Goal: Navigation & Orientation: Find specific page/section

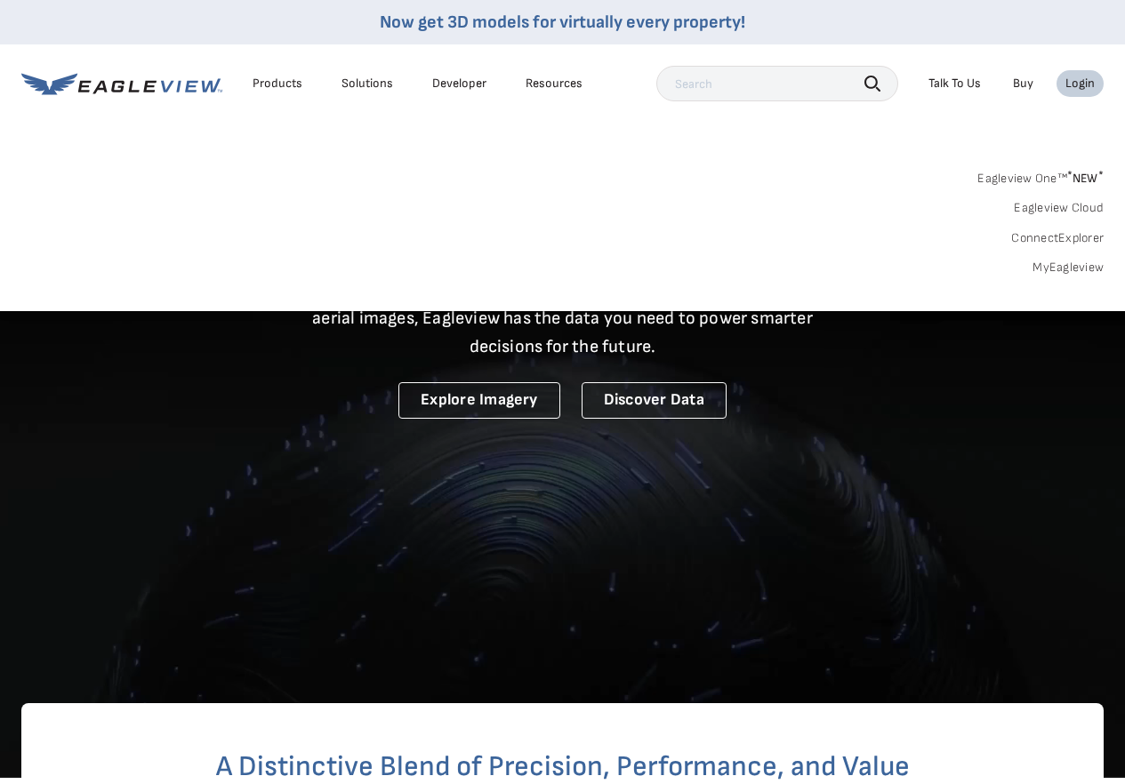
click at [1072, 84] on div "Login" at bounding box center [1080, 84] width 29 height 16
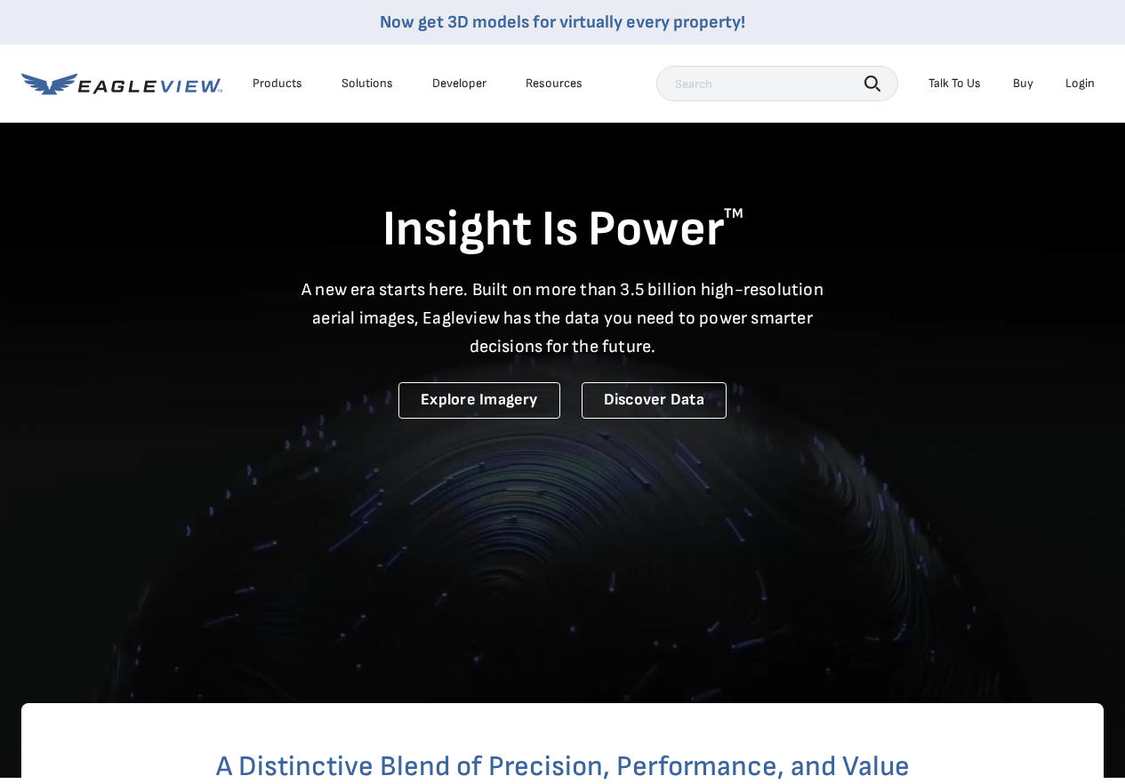
click at [1072, 84] on div "Login" at bounding box center [1080, 84] width 29 height 16
click at [493, 399] on link "Explore Imagery" at bounding box center [479, 400] width 162 height 36
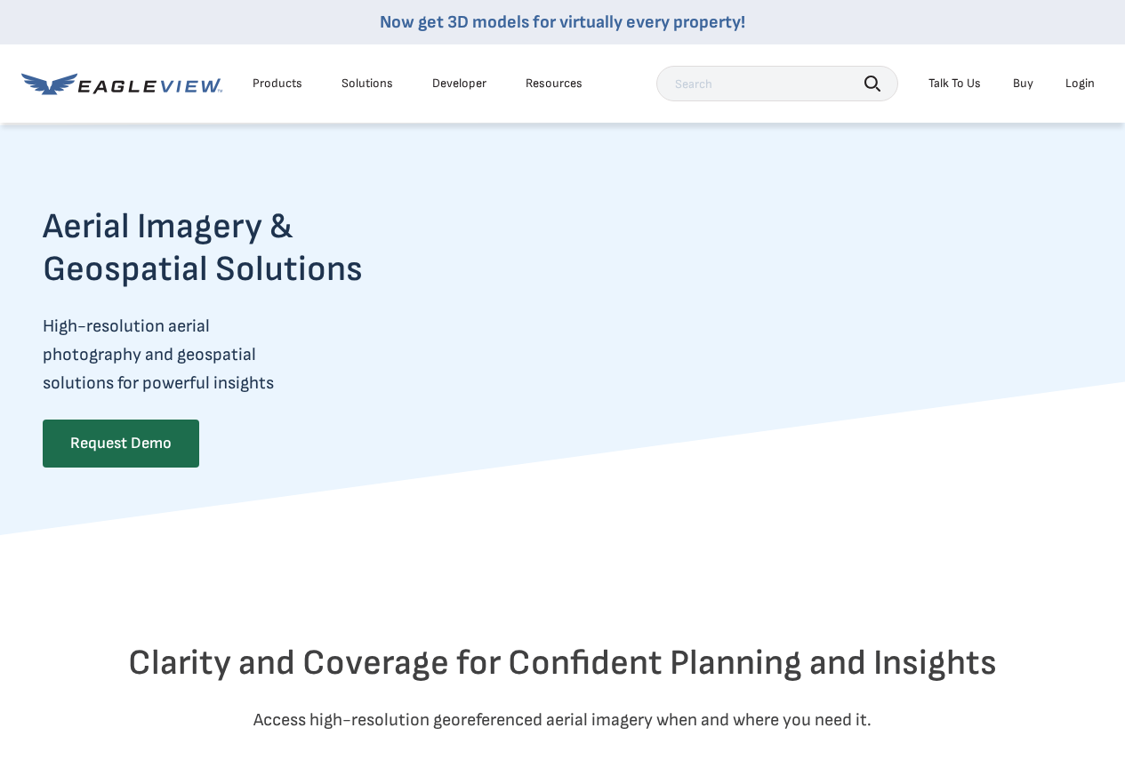
click at [1080, 89] on div "Login" at bounding box center [1080, 84] width 29 height 16
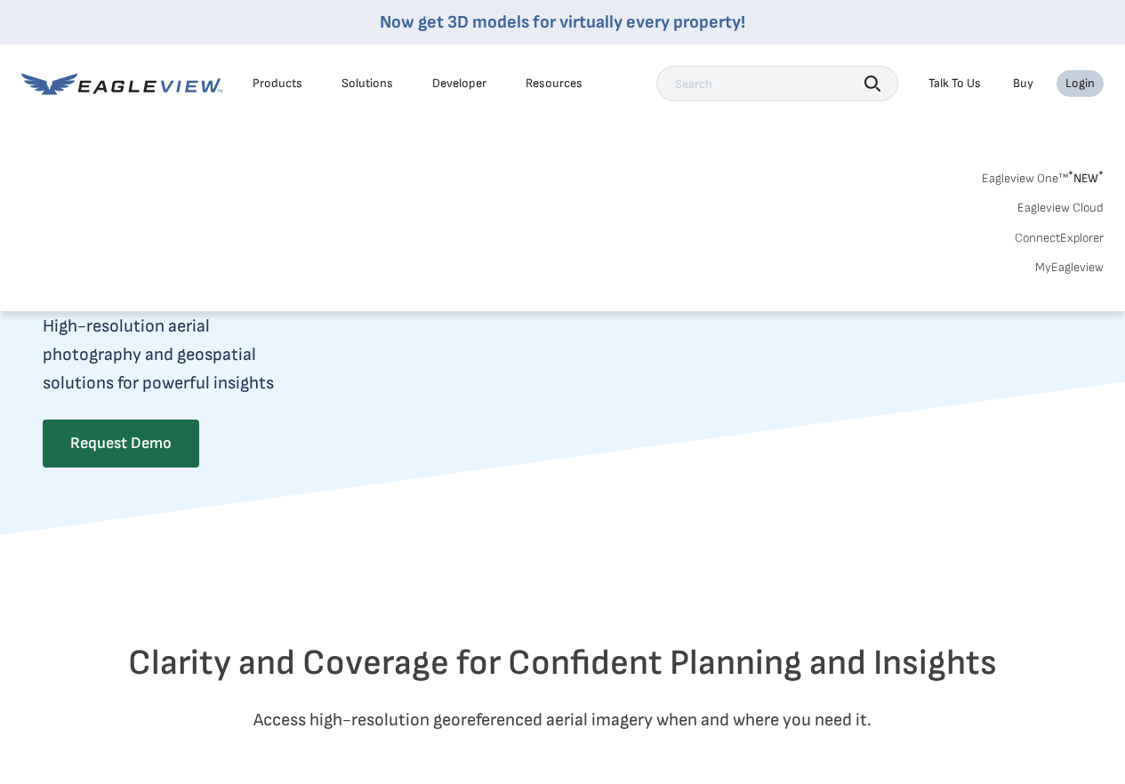
click at [1025, 179] on link "Eagleview One™ * NEW *" at bounding box center [1043, 175] width 122 height 20
click at [1055, 269] on link "MyEagleview" at bounding box center [1069, 268] width 68 height 16
